Goal: Transaction & Acquisition: Register for event/course

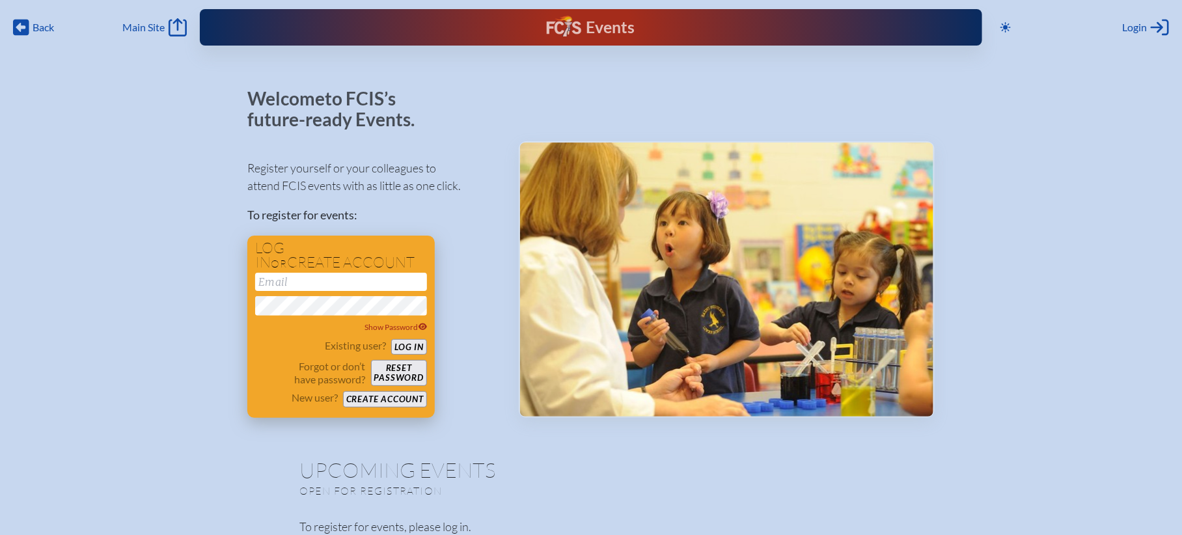
type input "[EMAIL_ADDRESS][DOMAIN_NAME]"
click at [421, 344] on button "Log in" at bounding box center [409, 347] width 36 height 16
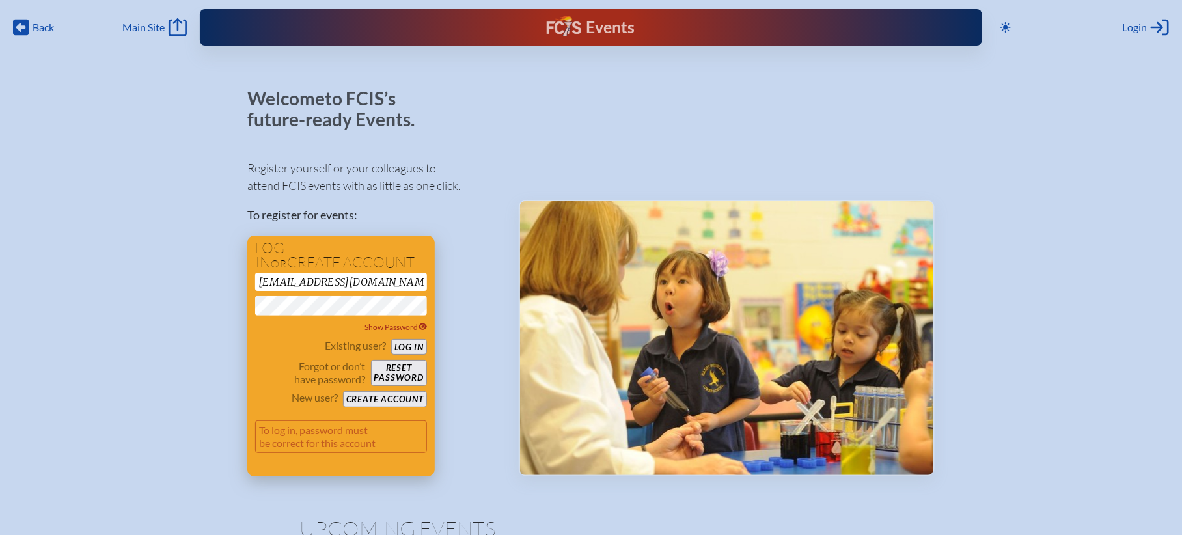
click at [420, 347] on button "Log in" at bounding box center [409, 347] width 36 height 16
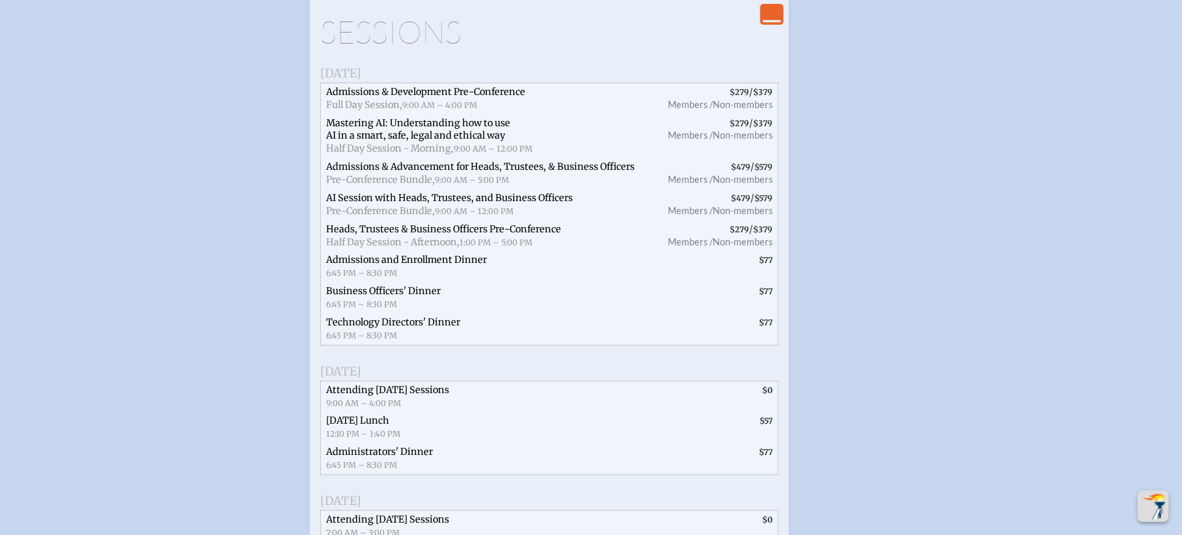
scroll to position [2553, 0]
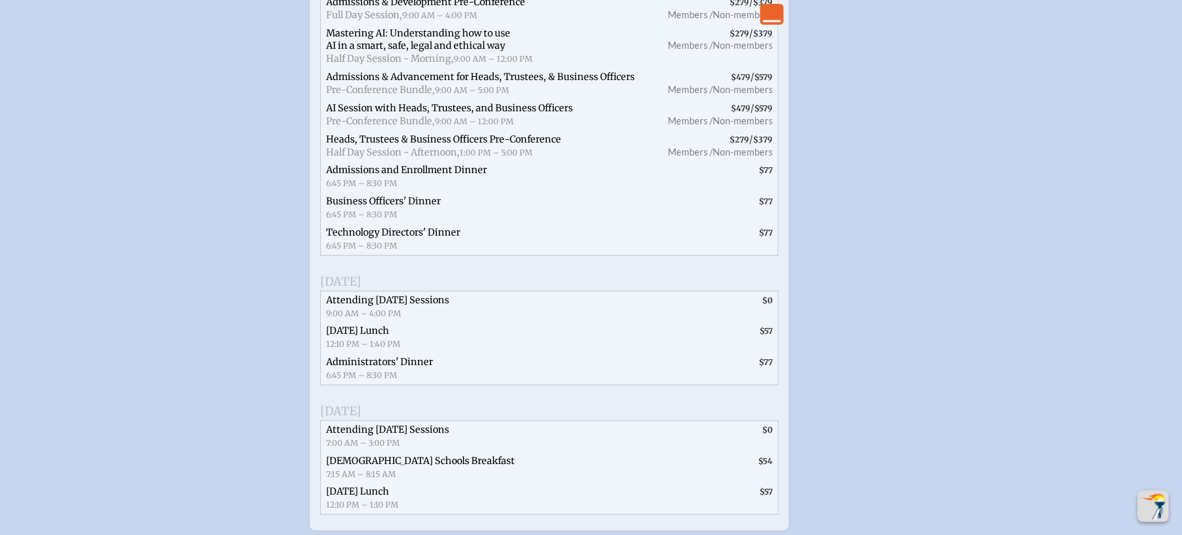
click at [768, 17] on icon "View Less" at bounding box center [772, 14] width 18 height 18
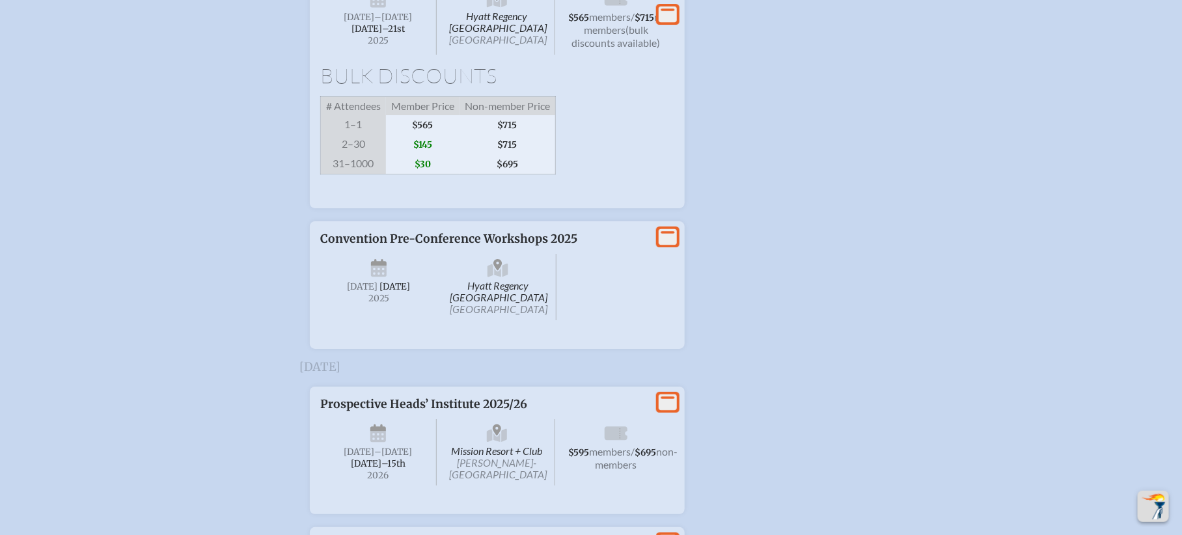
scroll to position [2191, 0]
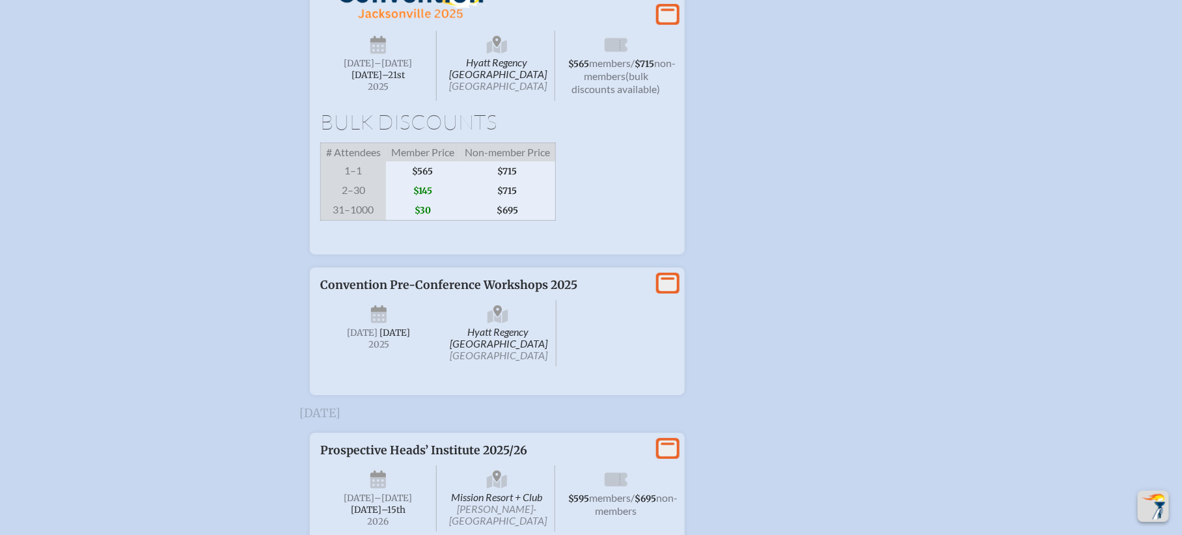
click at [664, 23] on icon "View More" at bounding box center [667, 14] width 18 height 18
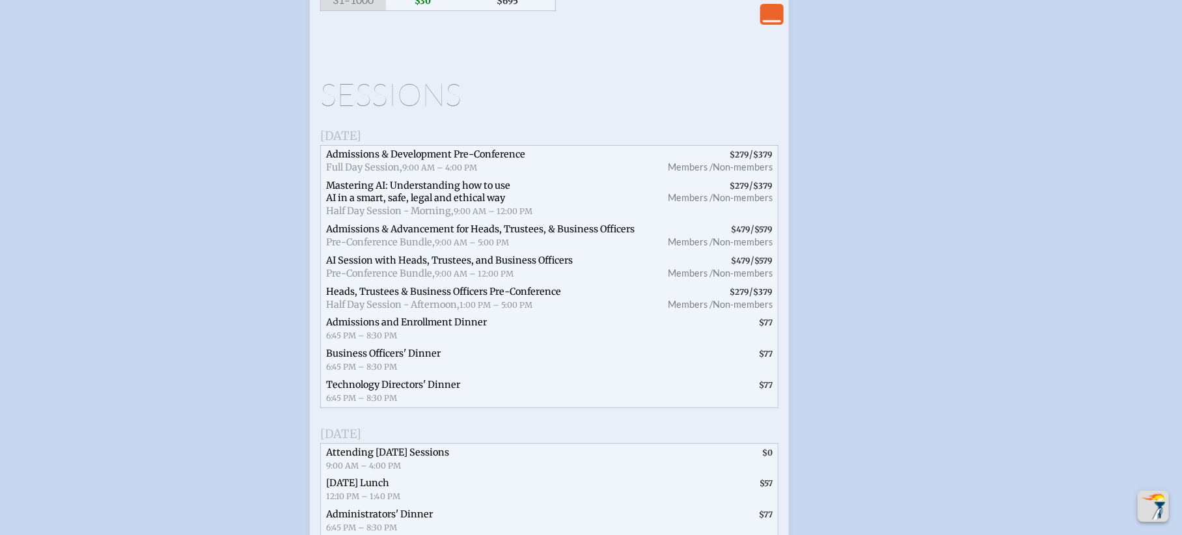
scroll to position [2467, 0]
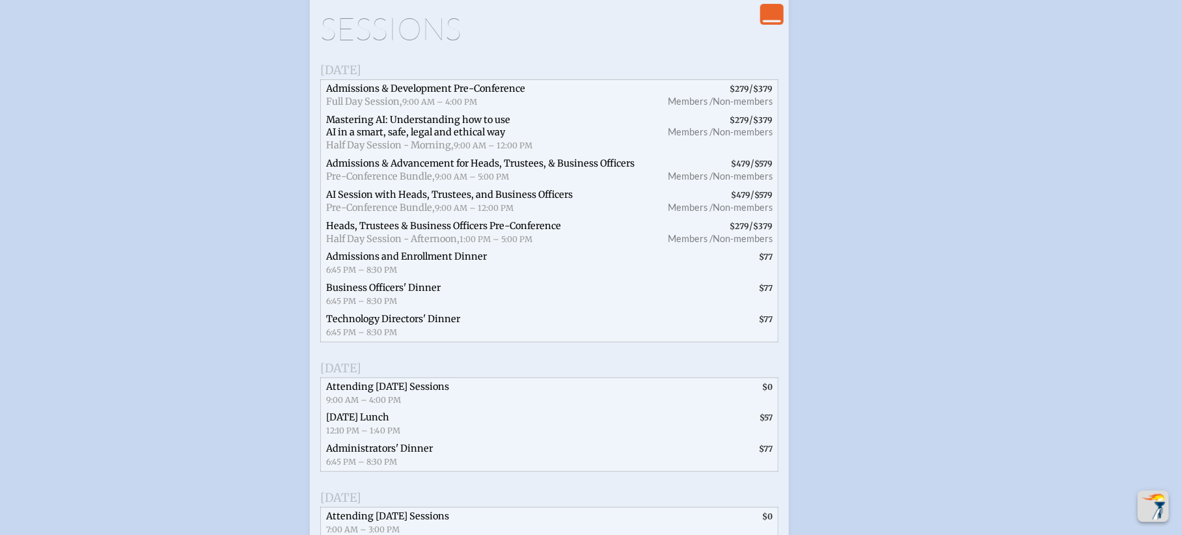
drag, startPoint x: 523, startPoint y: 130, endPoint x: 316, endPoint y: 130, distance: 207.5
click at [316, 130] on div "View Less Hyatt Regency [GEOGRAPHIC_DATA] [GEOGRAPHIC_DATA] [DATE] –[DATE]–⁠21s…" at bounding box center [549, 134] width 479 height 967
copy span "[DATE]"
